Goal: Register for event/course

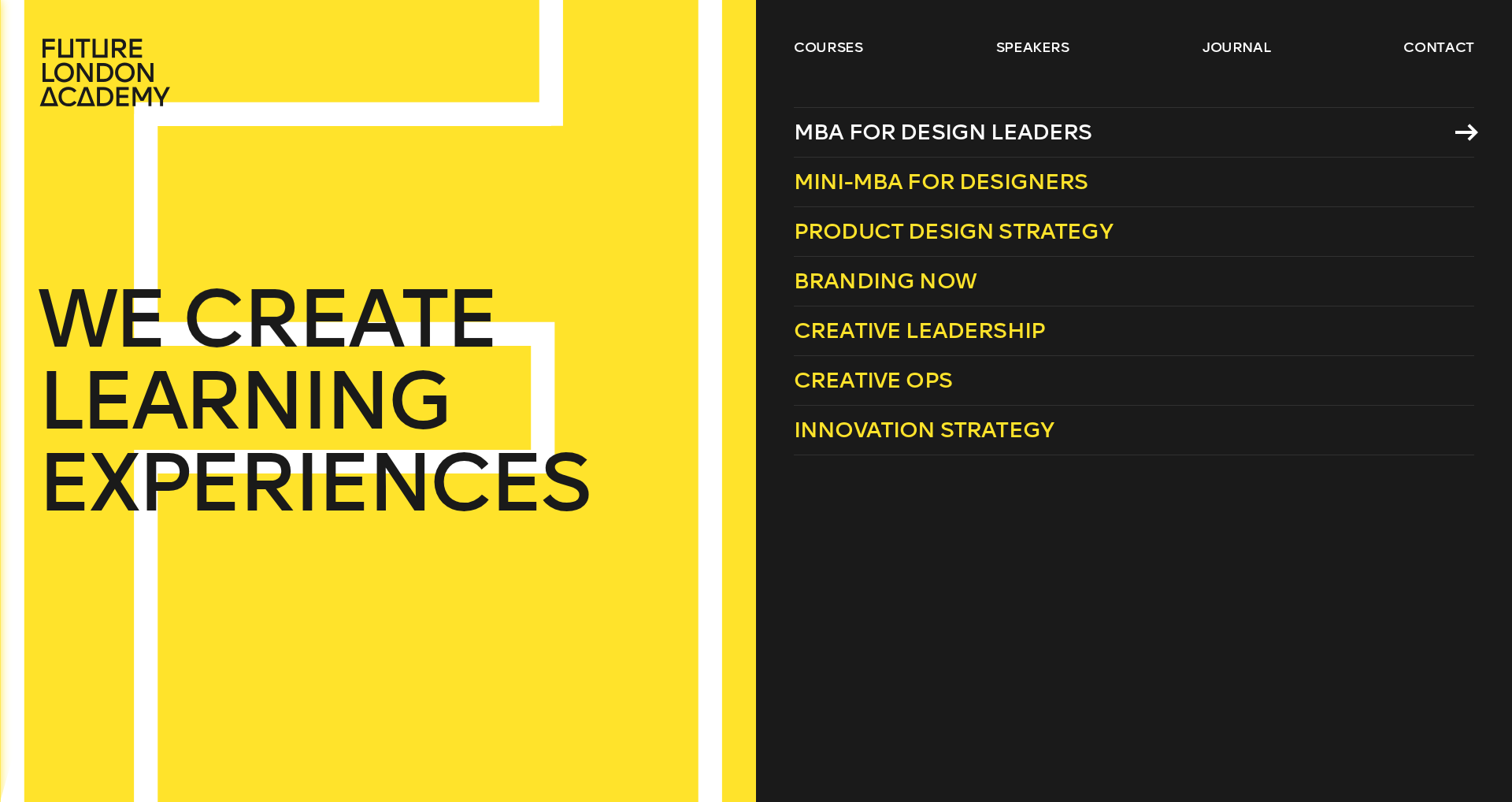
click at [872, 140] on span "MBA for Design Leaders" at bounding box center [943, 132] width 298 height 26
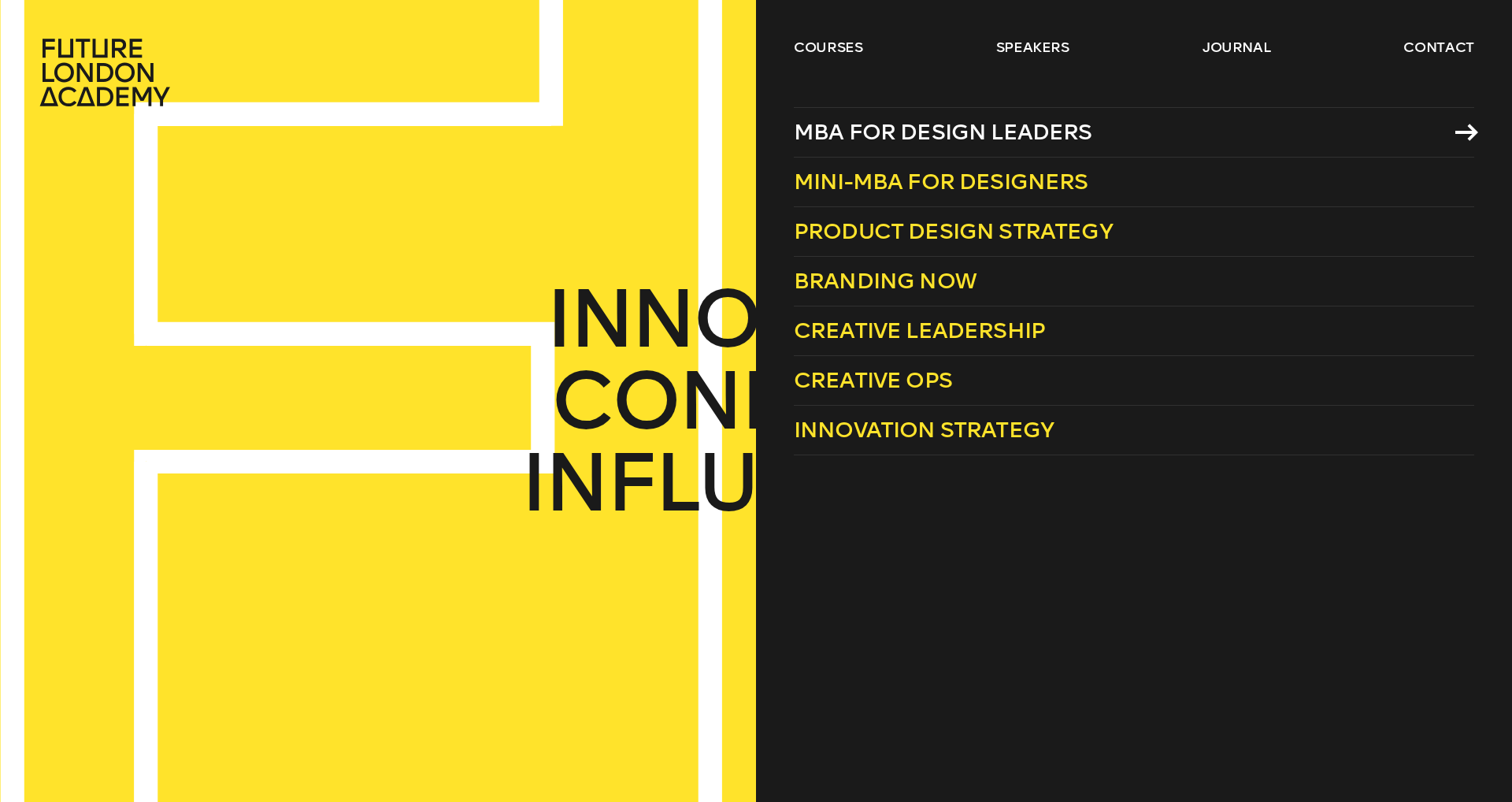
click at [930, 140] on span "MBA for Design Leaders" at bounding box center [943, 132] width 298 height 26
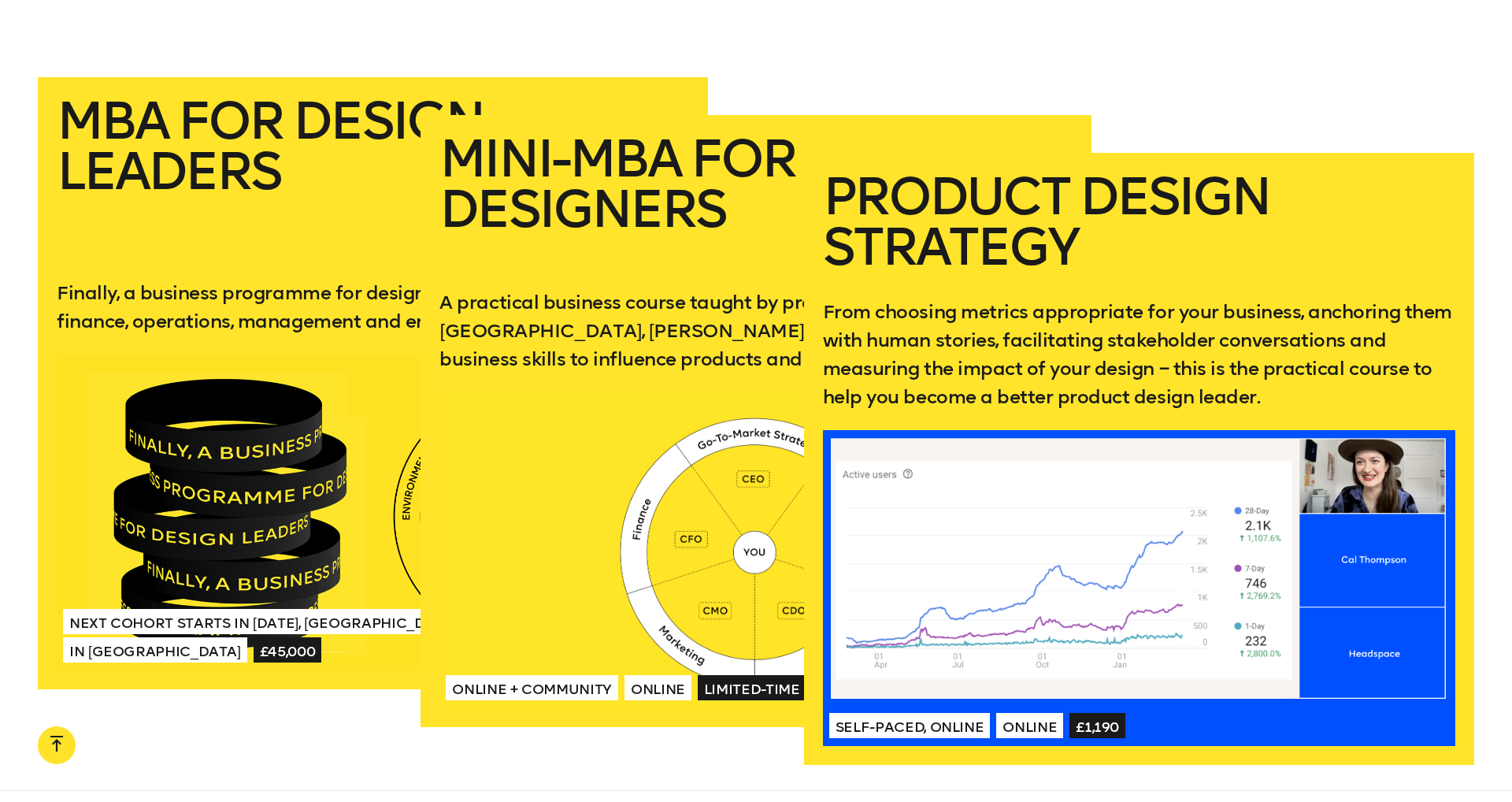
scroll to position [3148, 0]
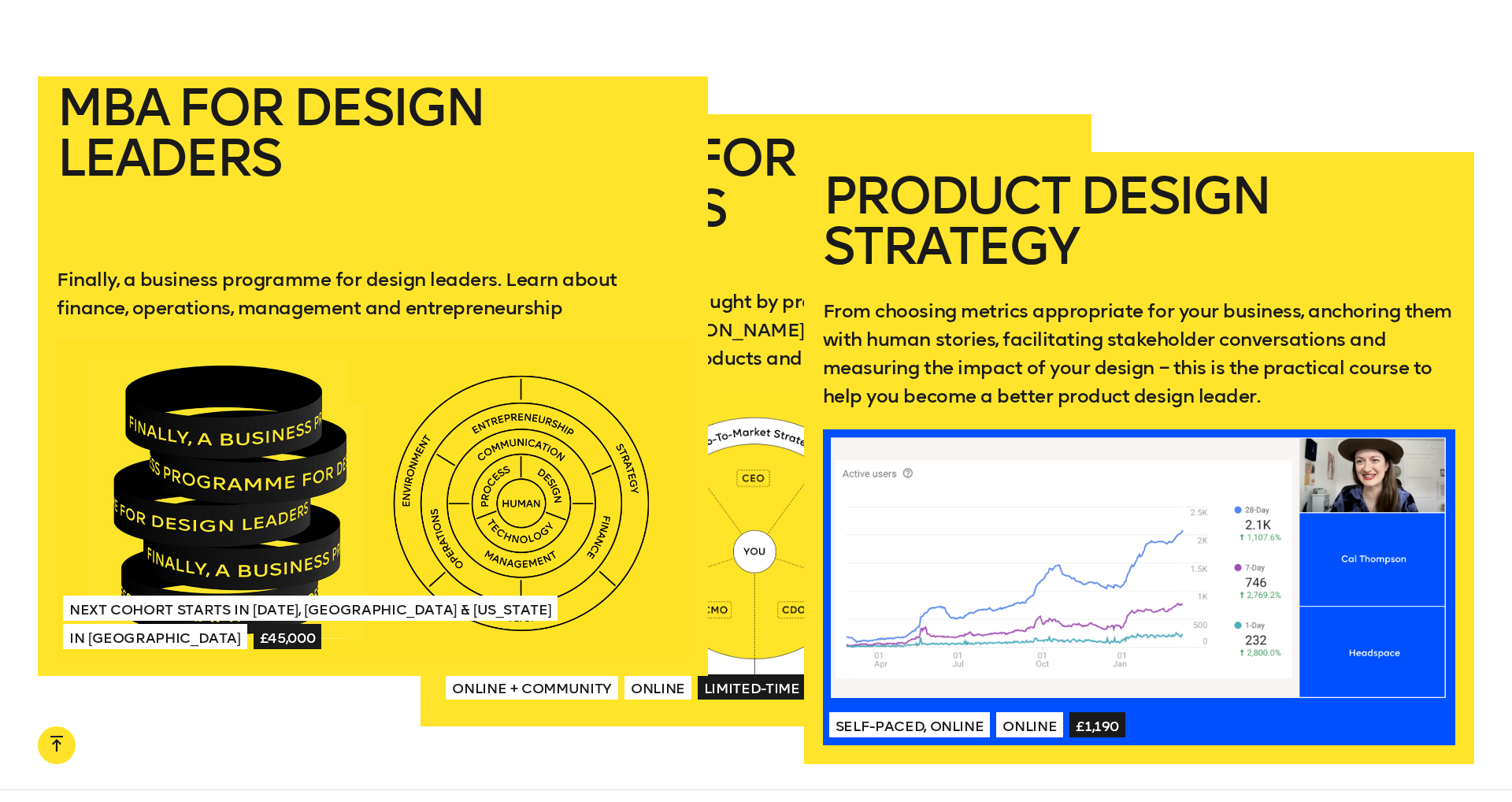
click at [213, 451] on div at bounding box center [372, 499] width 632 height 317
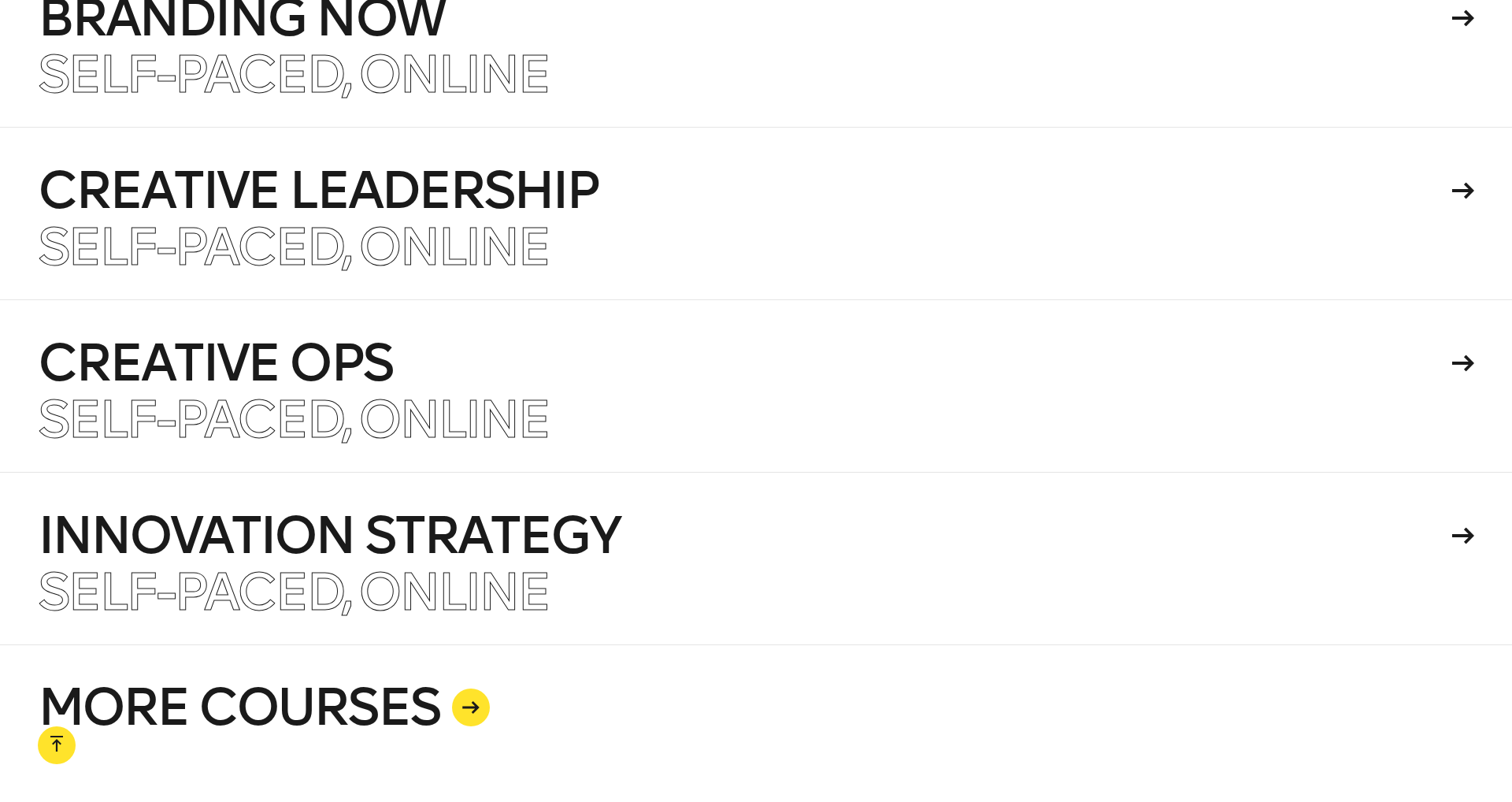
scroll to position [3940, 0]
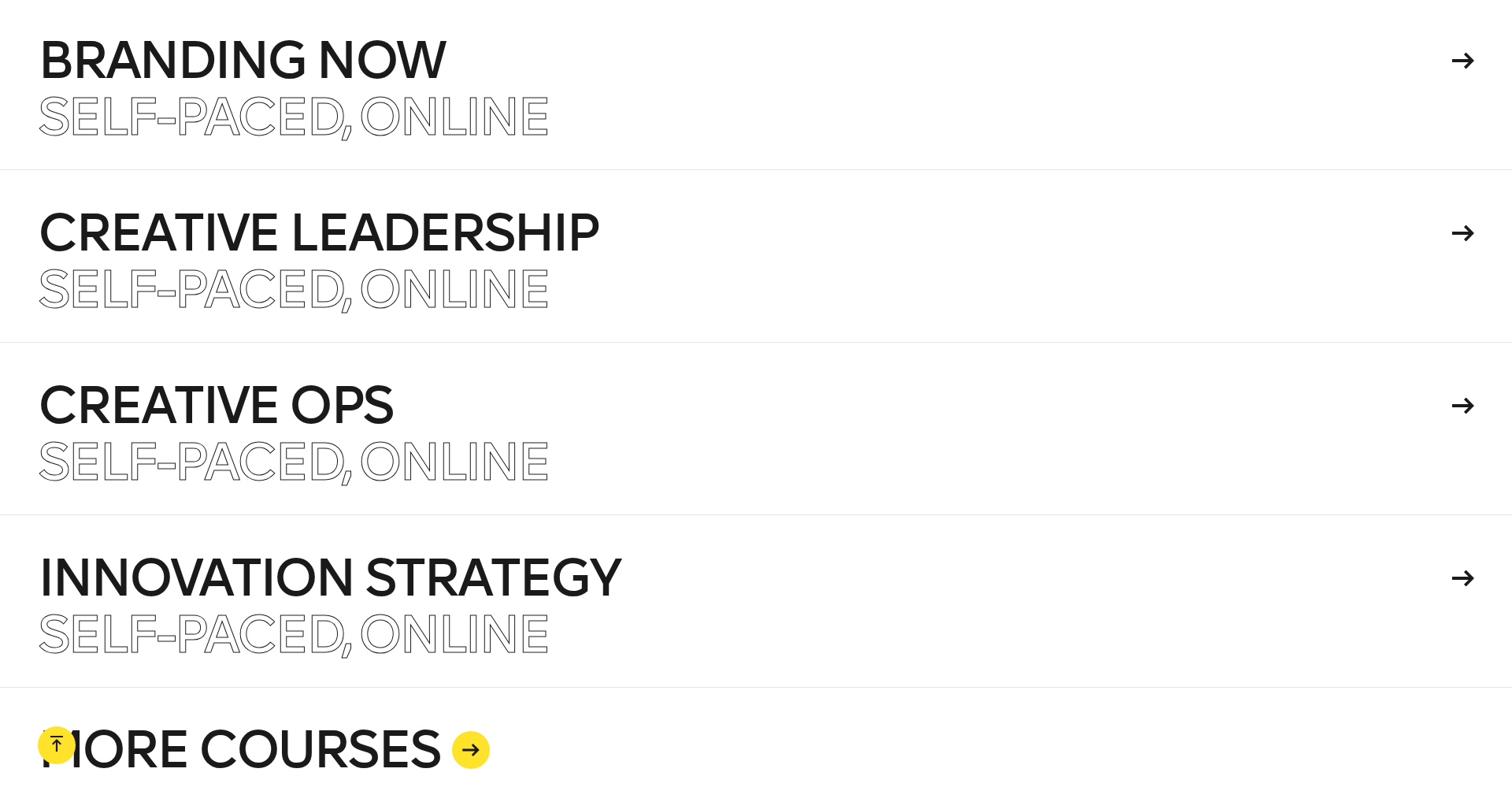
click at [462, 736] on div at bounding box center [471, 749] width 37 height 37
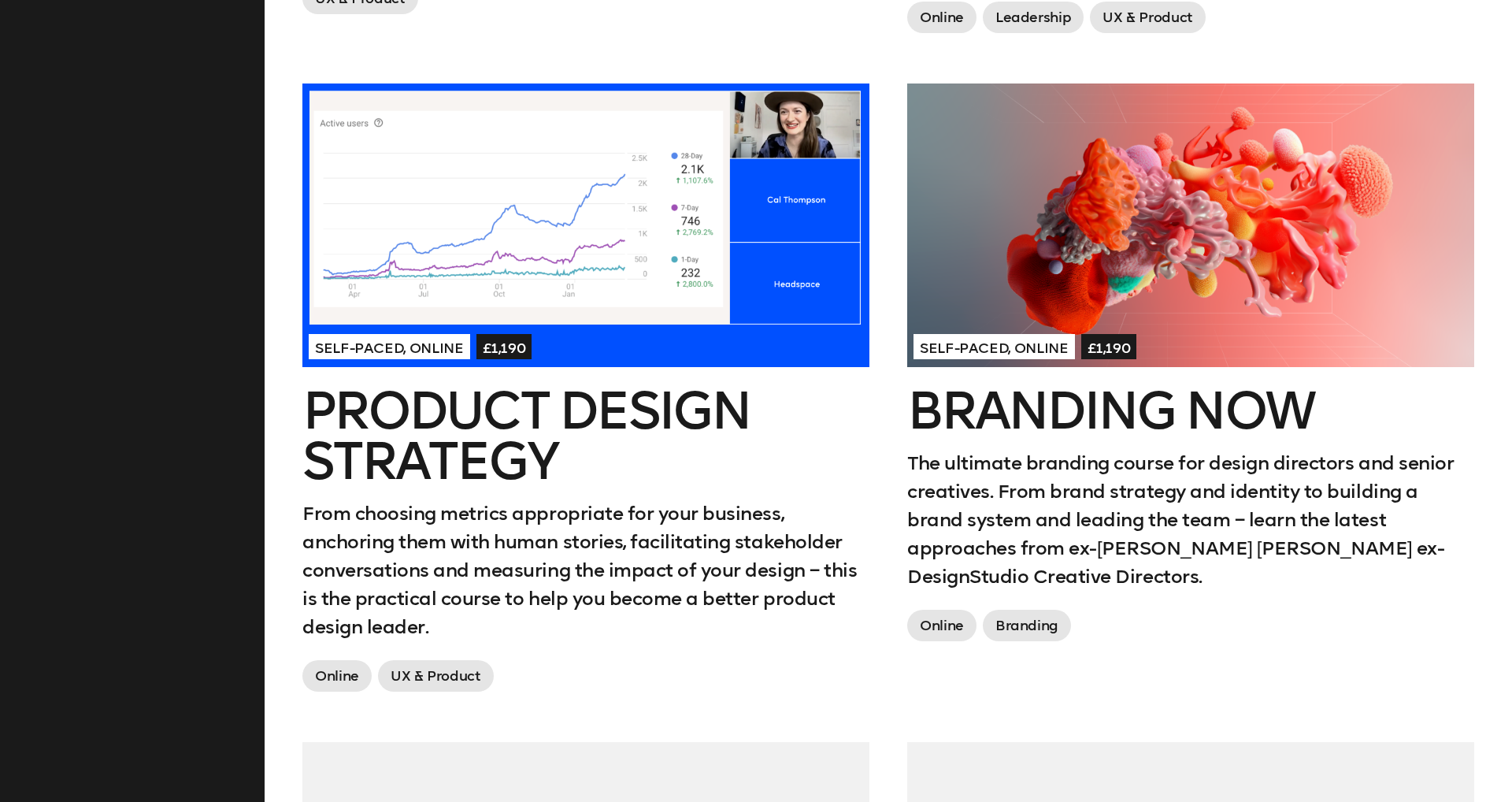
scroll to position [1509, 0]
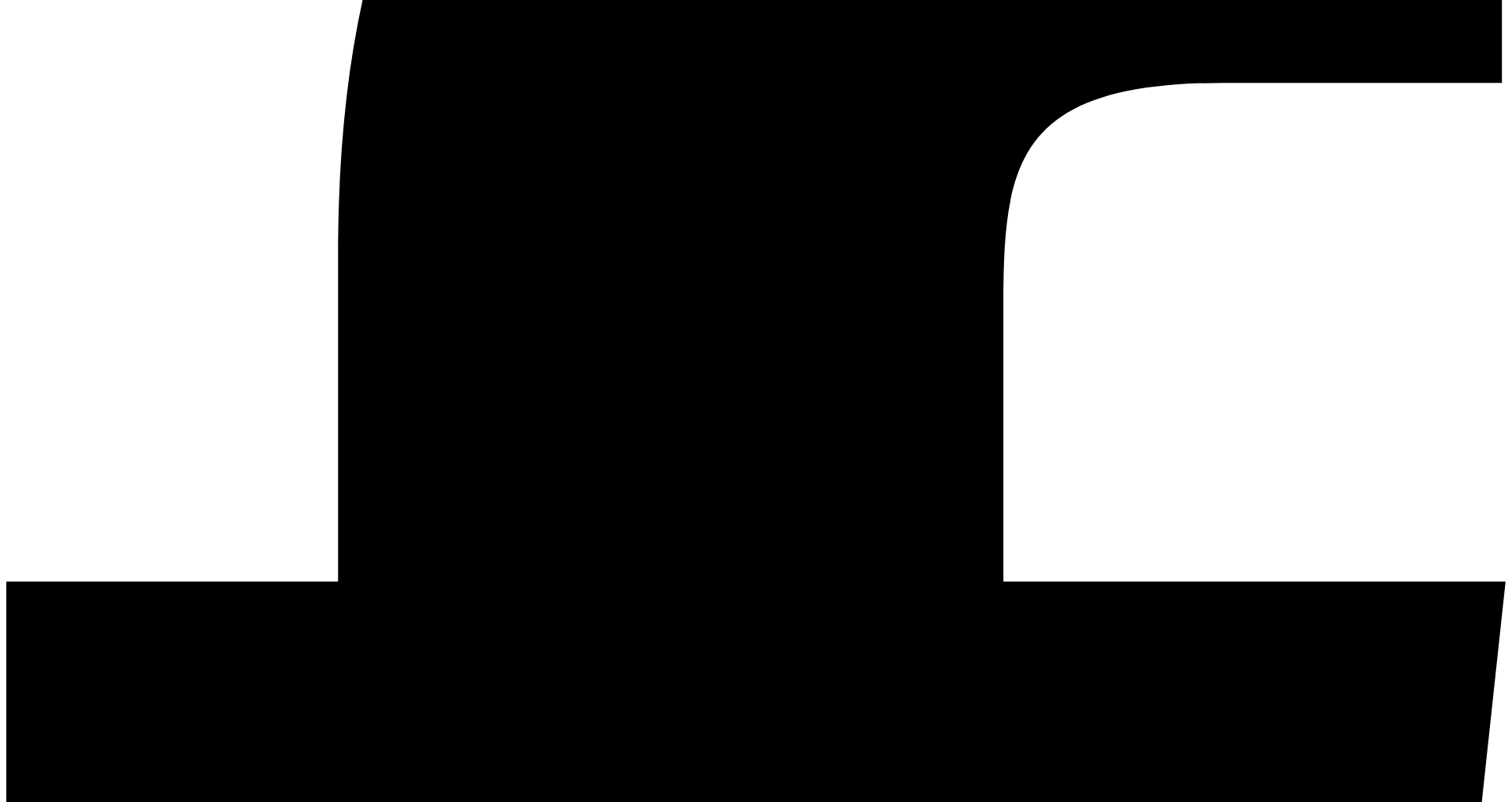
scroll to position [649, 0]
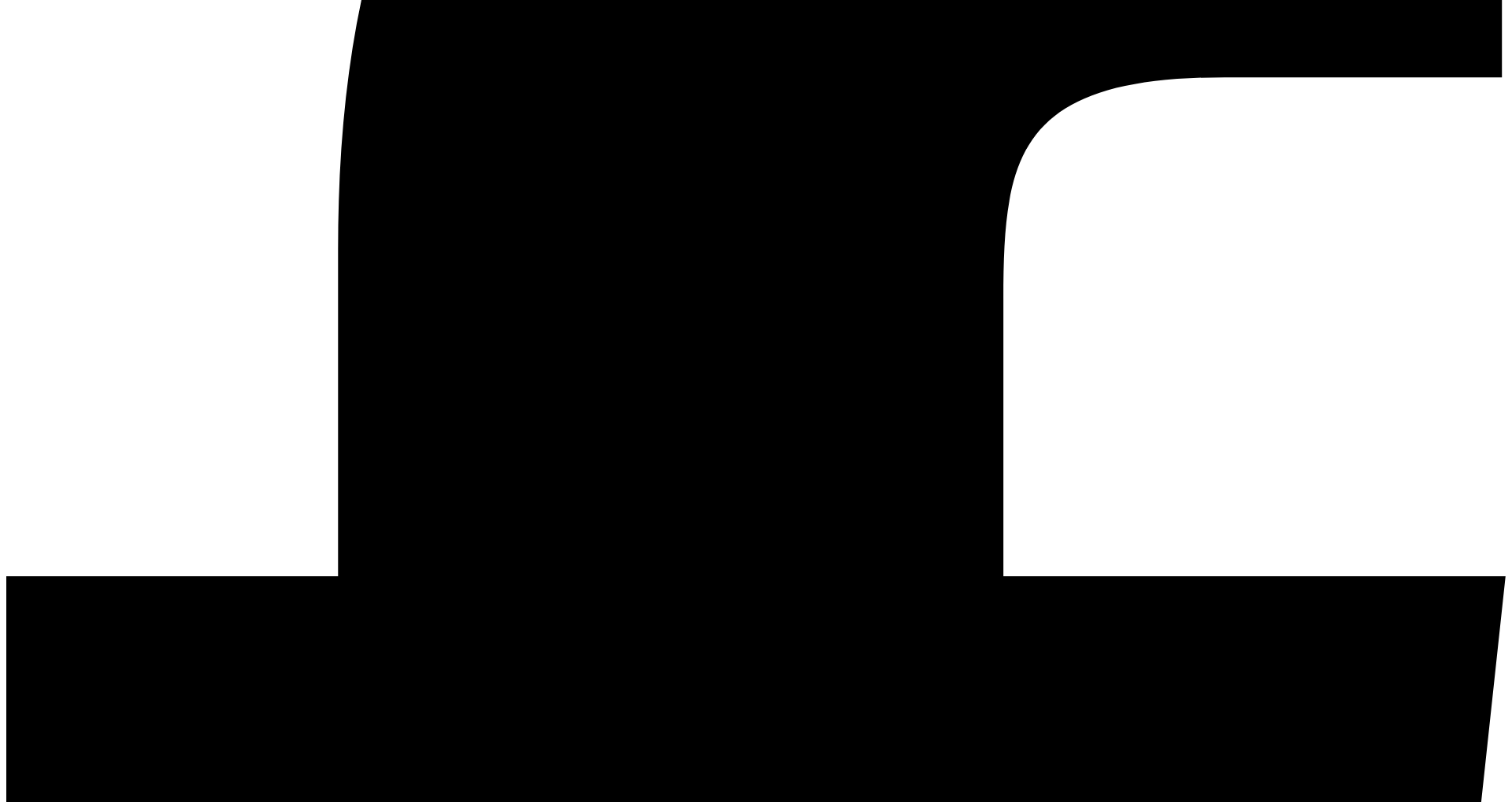
drag, startPoint x: 740, startPoint y: 291, endPoint x: 1119, endPoint y: 529, distance: 447.5
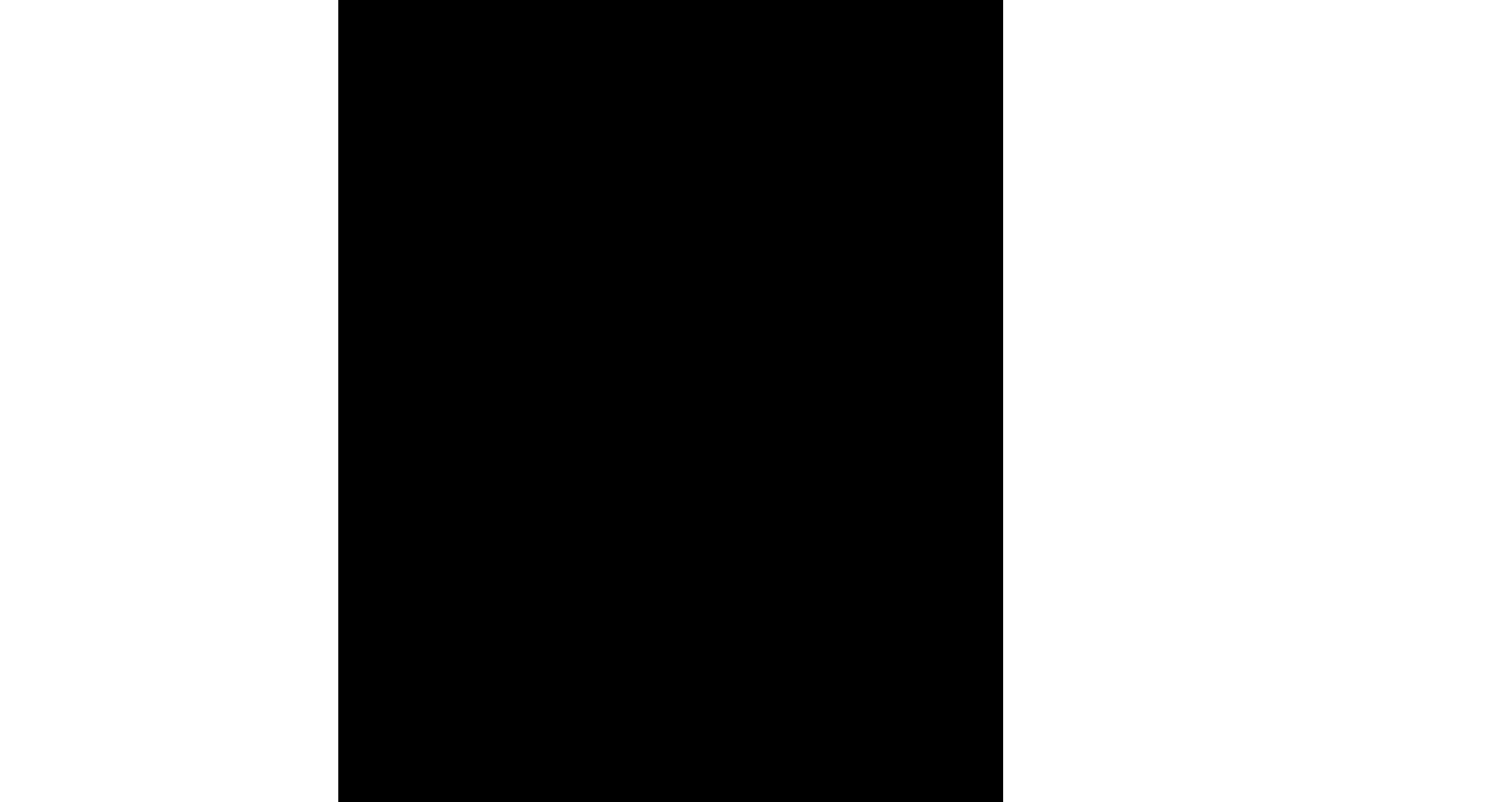
scroll to position [952, 0]
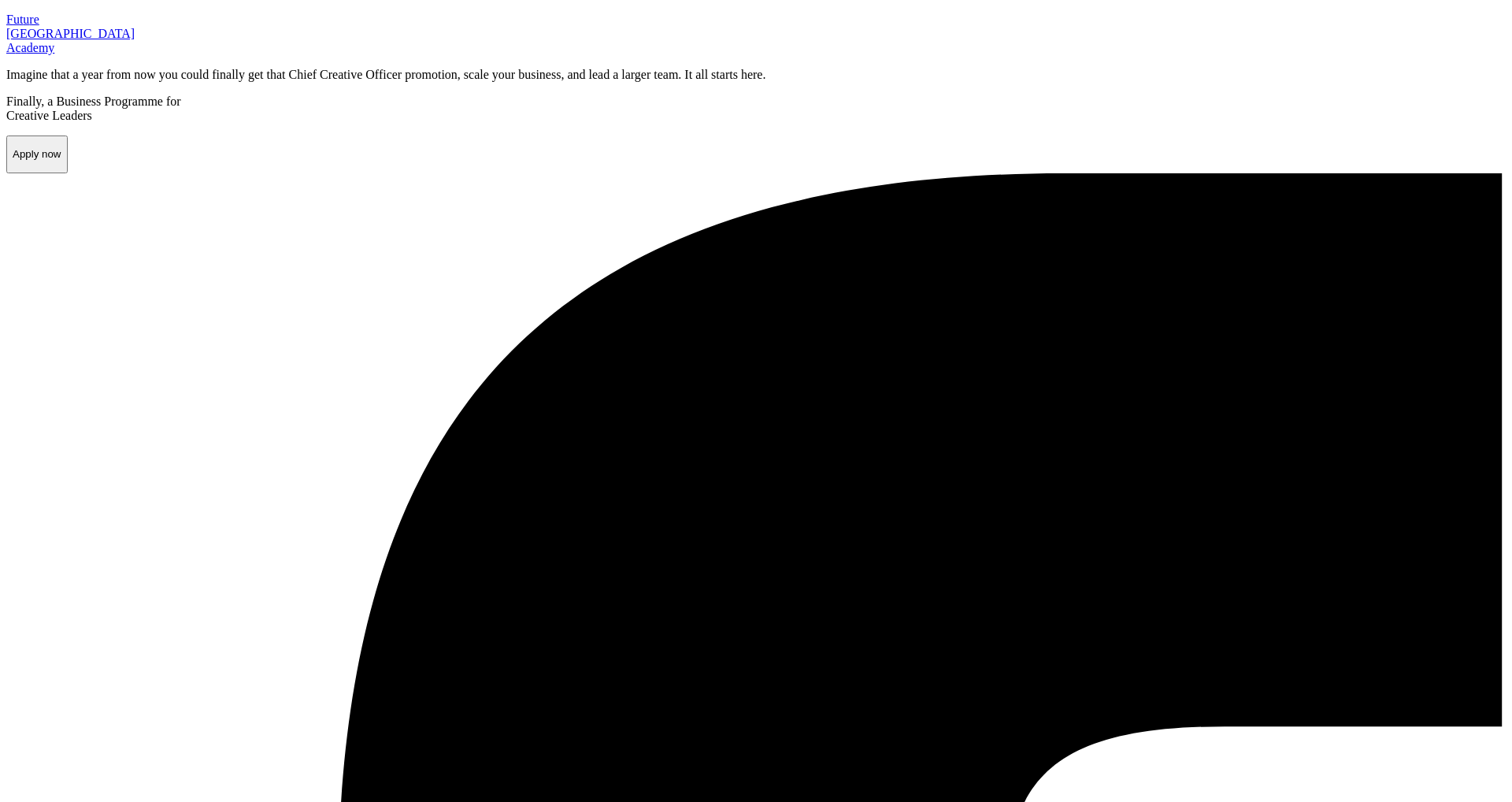
click at [1430, 173] on div at bounding box center [756, 173] width 1500 height 0
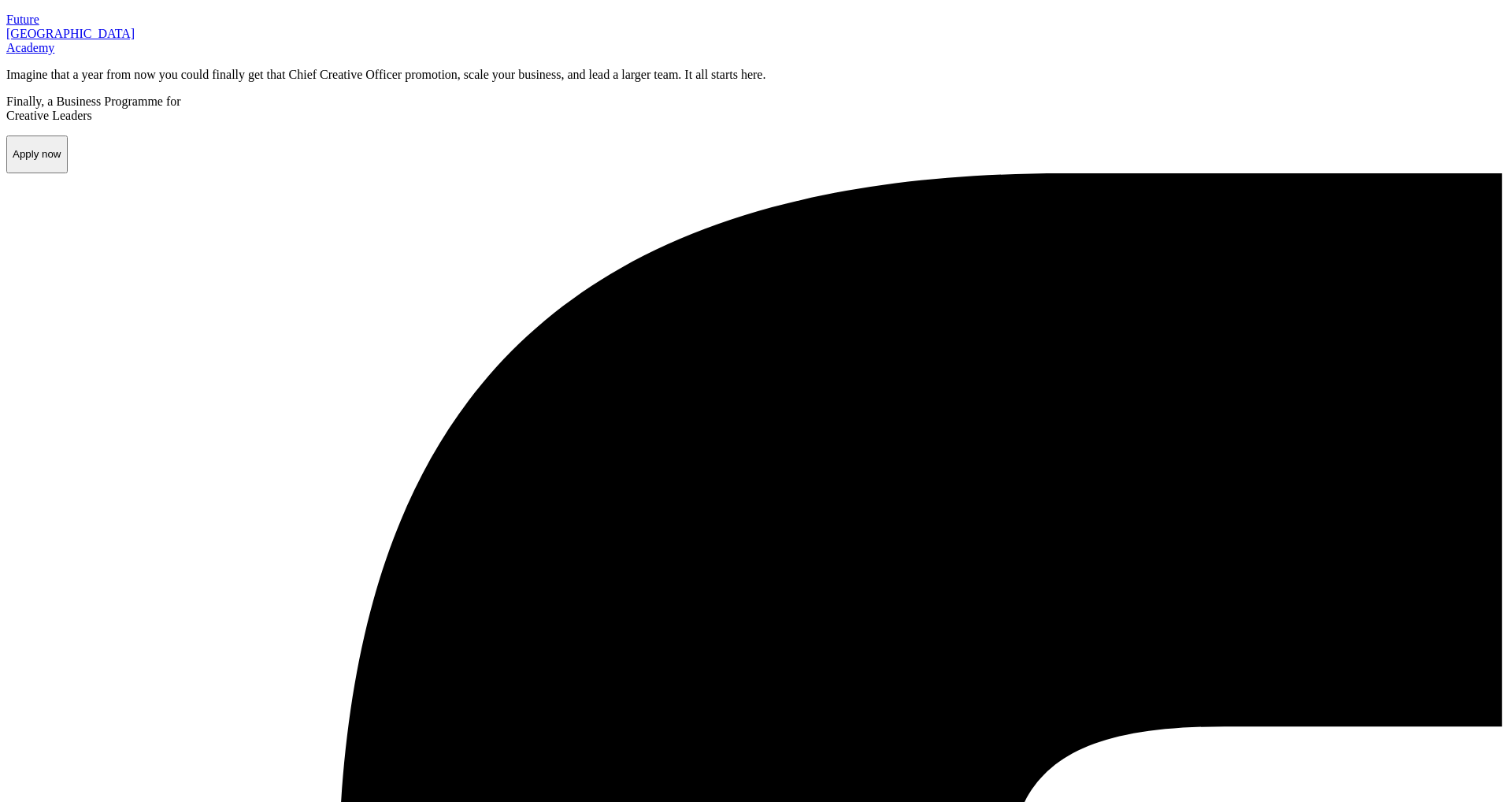
click at [1134, 173] on div at bounding box center [756, 173] width 1500 height 0
click at [1187, 123] on p "Finally, a Business Programme for Creative Leaders" at bounding box center [756, 109] width 1500 height 29
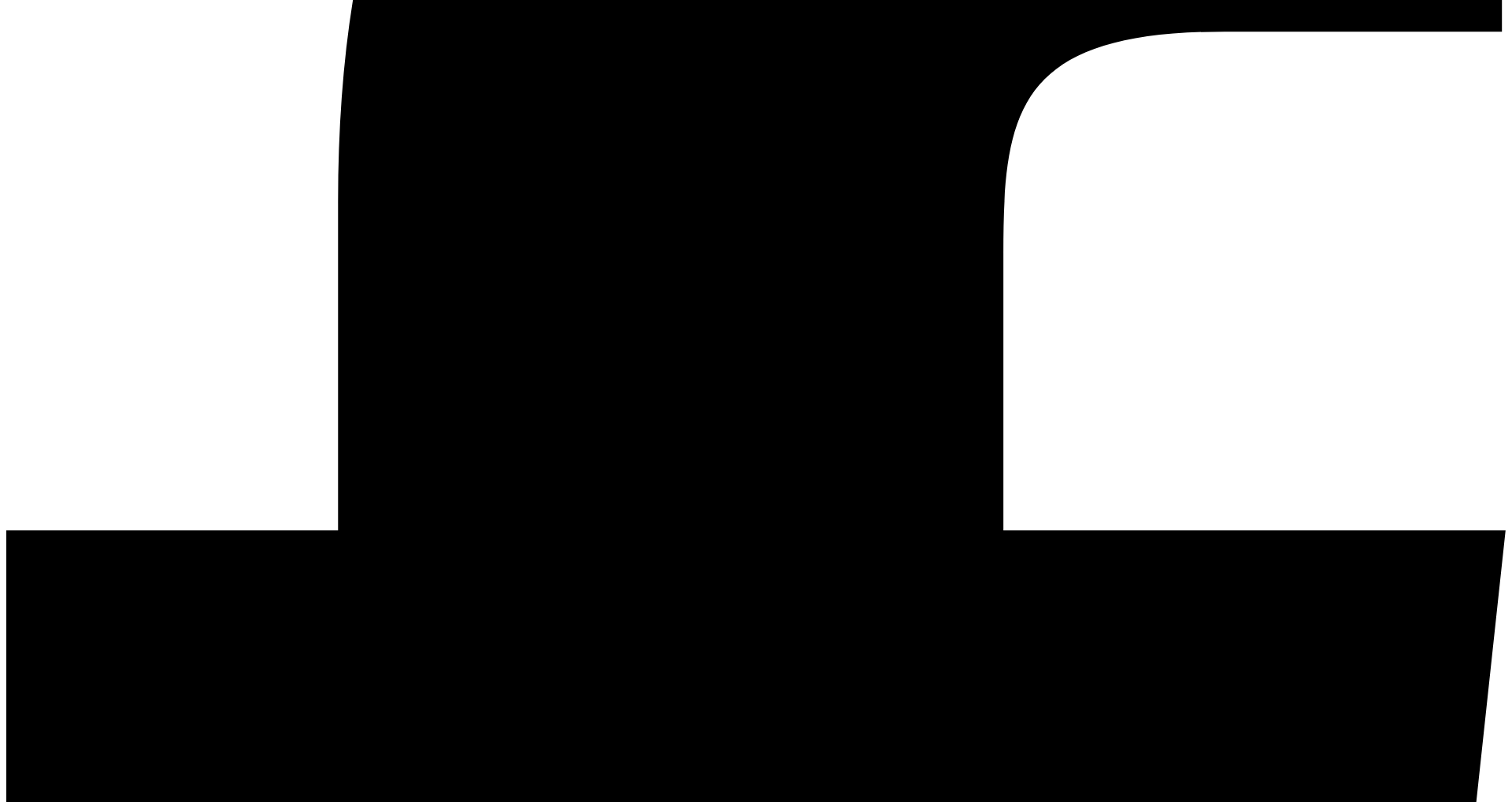
scroll to position [696, 0]
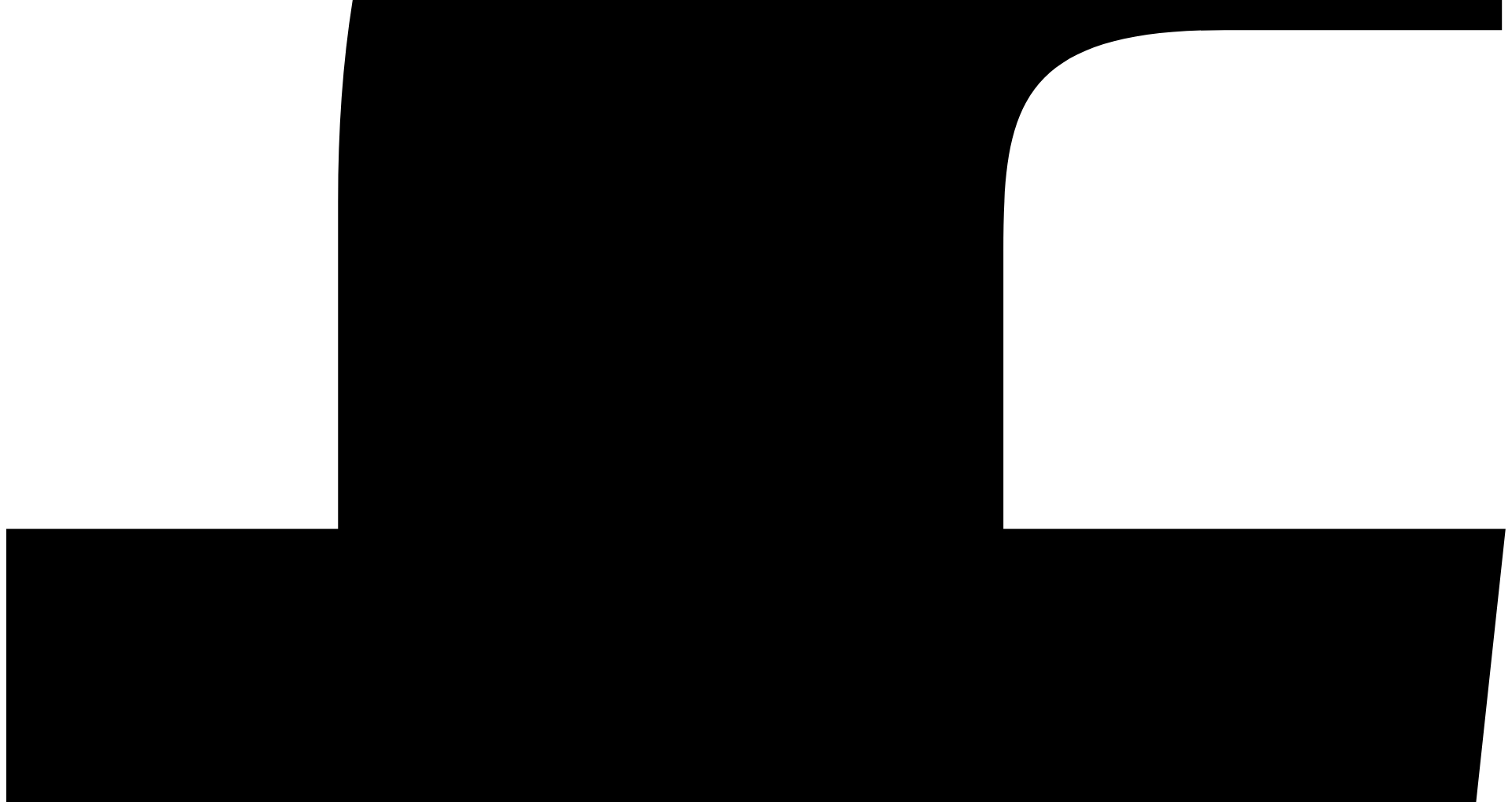
drag, startPoint x: 925, startPoint y: 235, endPoint x: 964, endPoint y: 371, distance: 141.5
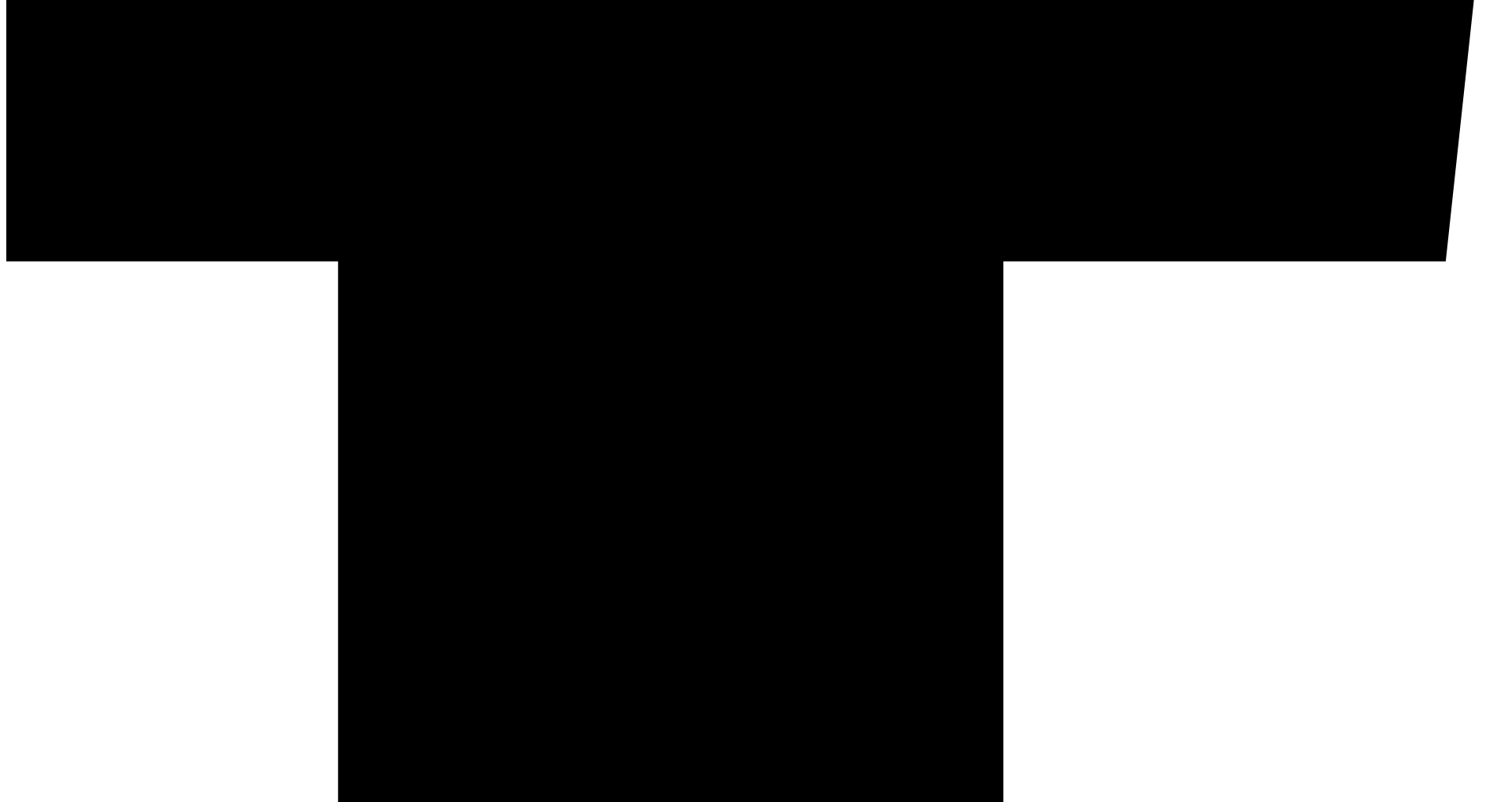
scroll to position [1539, 0]
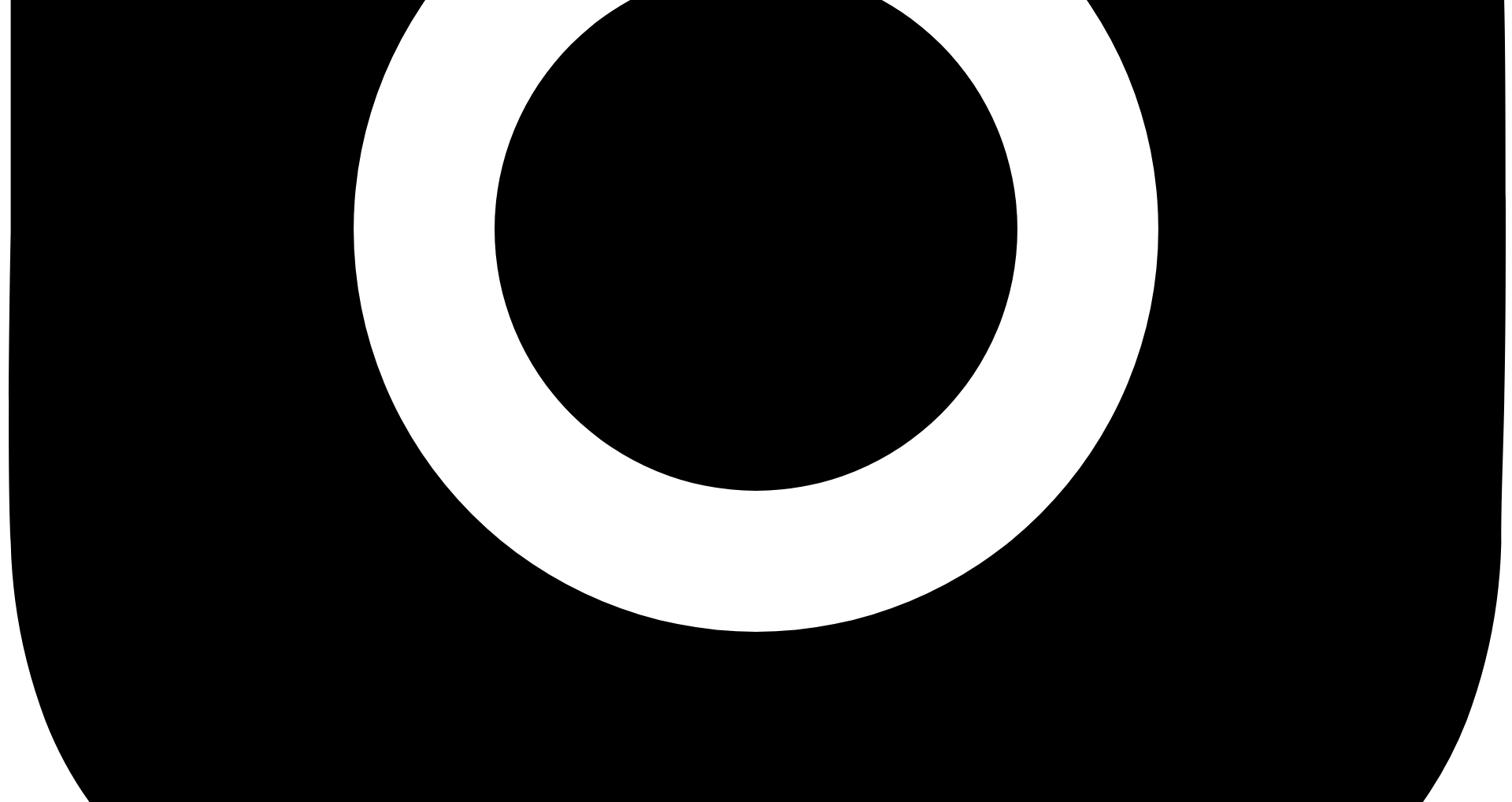
scroll to position [5134, 0]
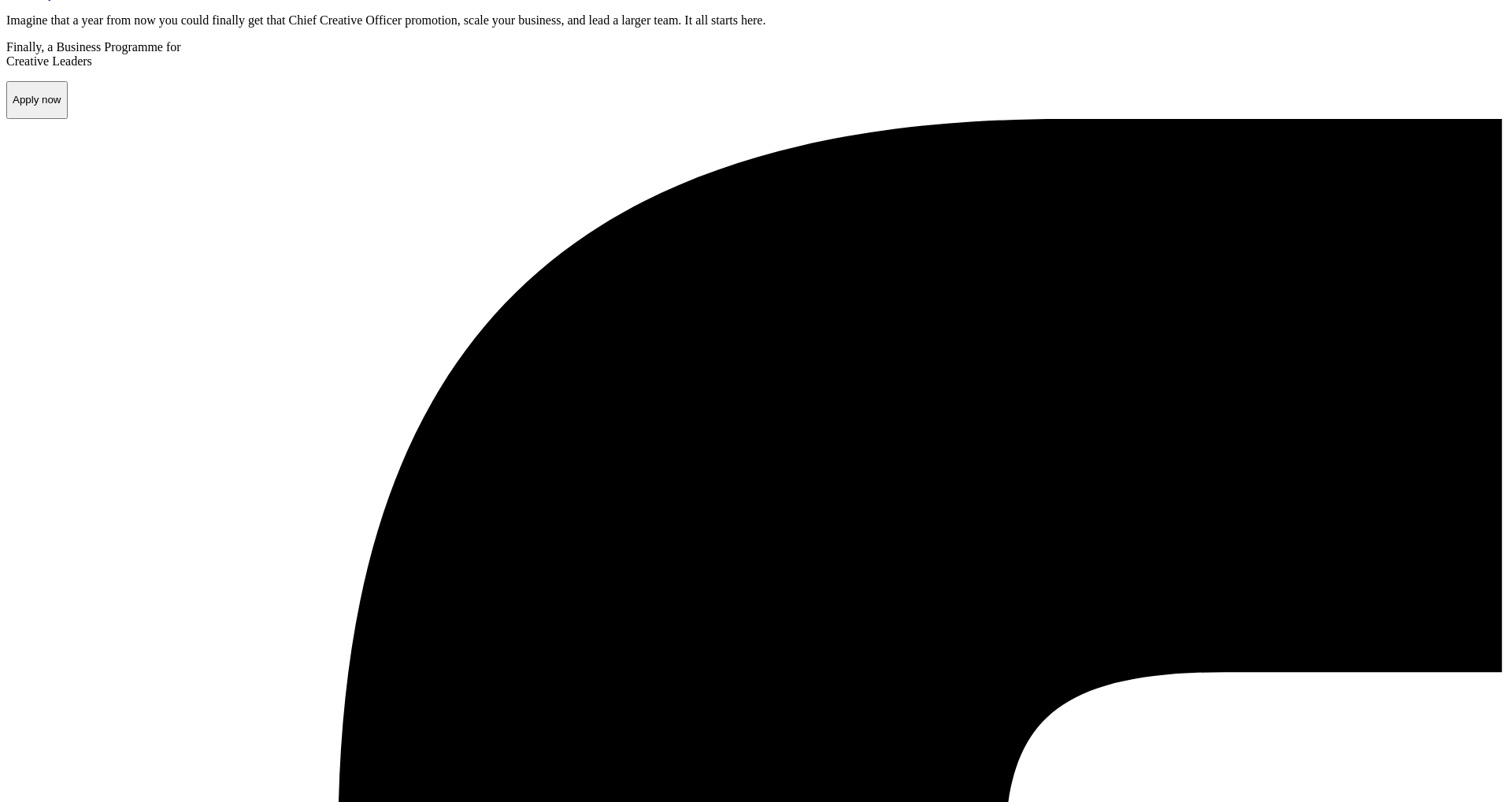
scroll to position [0, 0]
